Goal: Information Seeking & Learning: Check status

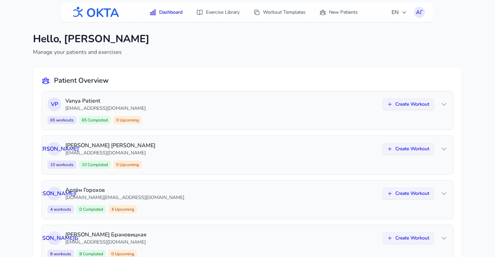
click at [177, 47] on div "Hello, Артем Горохов Manage your patients and exercises" at bounding box center [247, 44] width 429 height 23
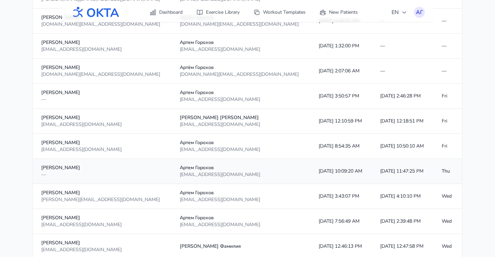
scroll to position [259, 0]
click at [448, 145] on td "Fri" at bounding box center [447, 145] width 29 height 25
click at [433, 115] on td "Fri" at bounding box center [447, 120] width 29 height 25
click at [413, 101] on td "[DATE] 2:46:28 PM" at bounding box center [402, 95] width 61 height 25
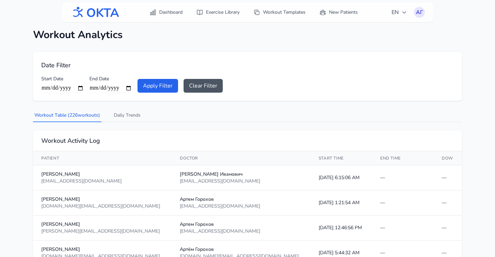
scroll to position [0, 0]
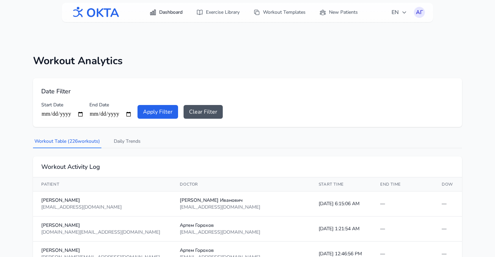
click at [162, 12] on link "Dashboard" at bounding box center [165, 12] width 41 height 12
